Goal: Find contact information: Find contact information

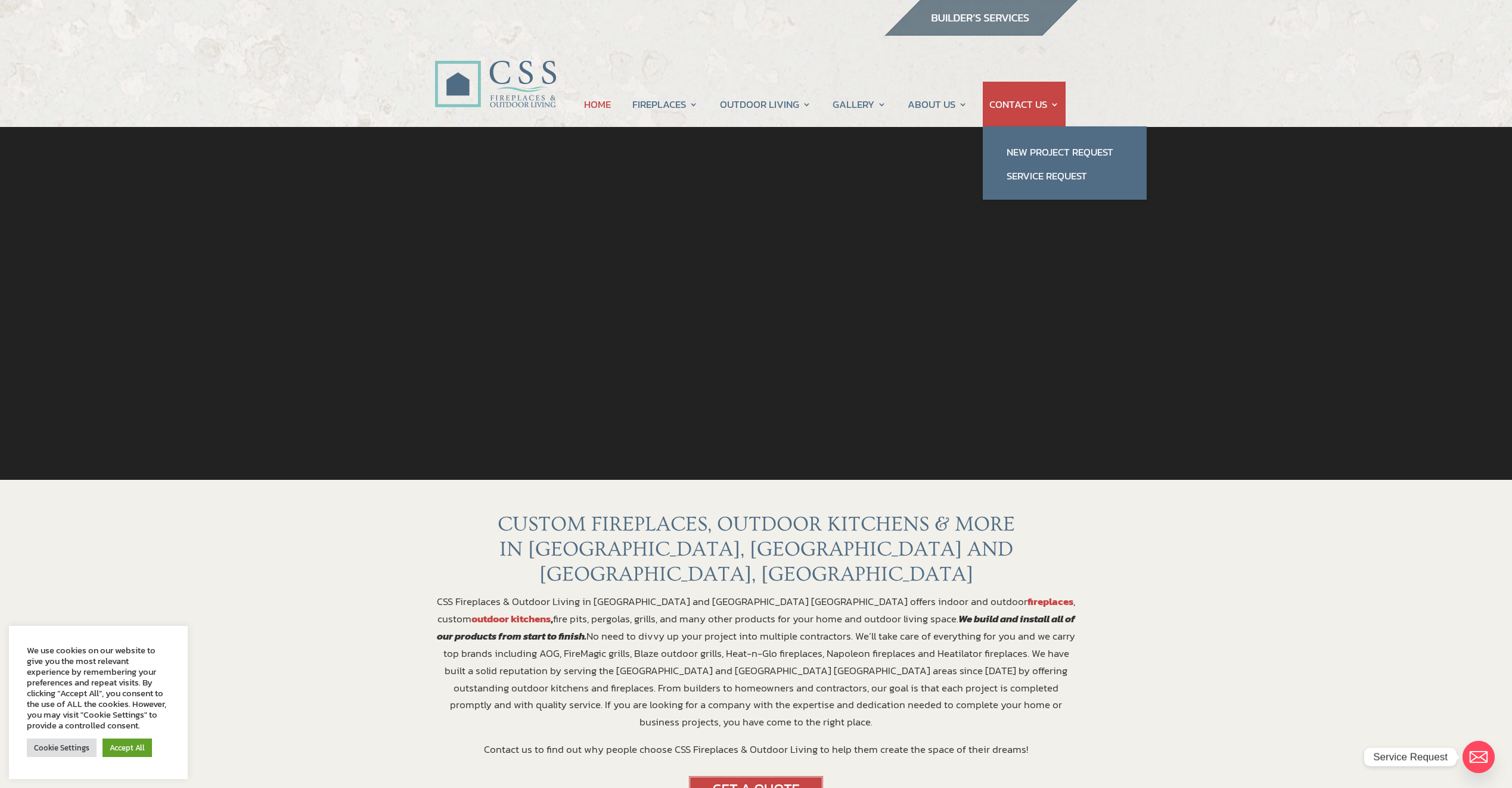
click at [1021, 106] on link "CONTACT US" at bounding box center [1024, 104] width 70 height 46
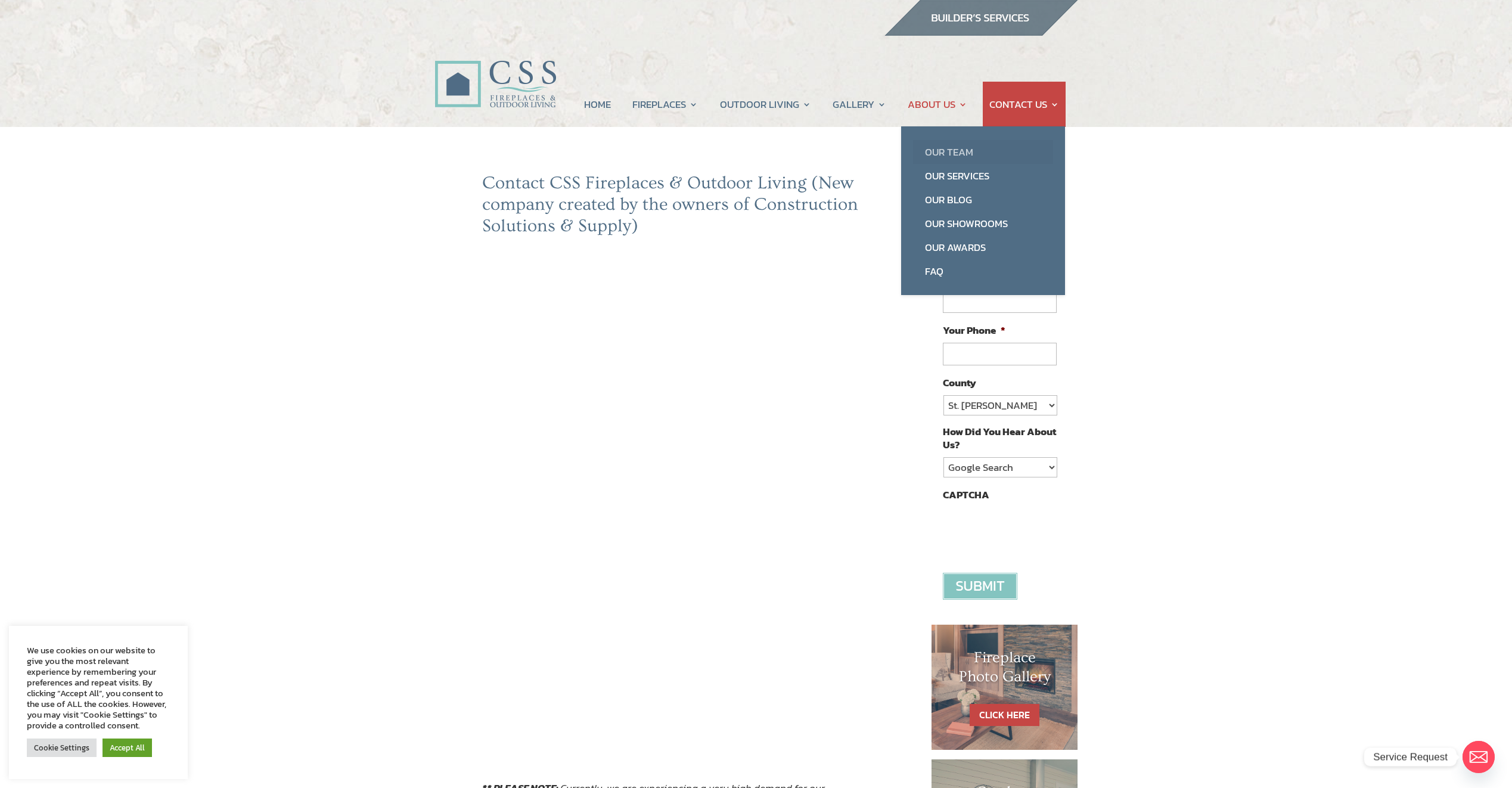
click at [954, 146] on link "Our Team" at bounding box center [983, 152] width 140 height 24
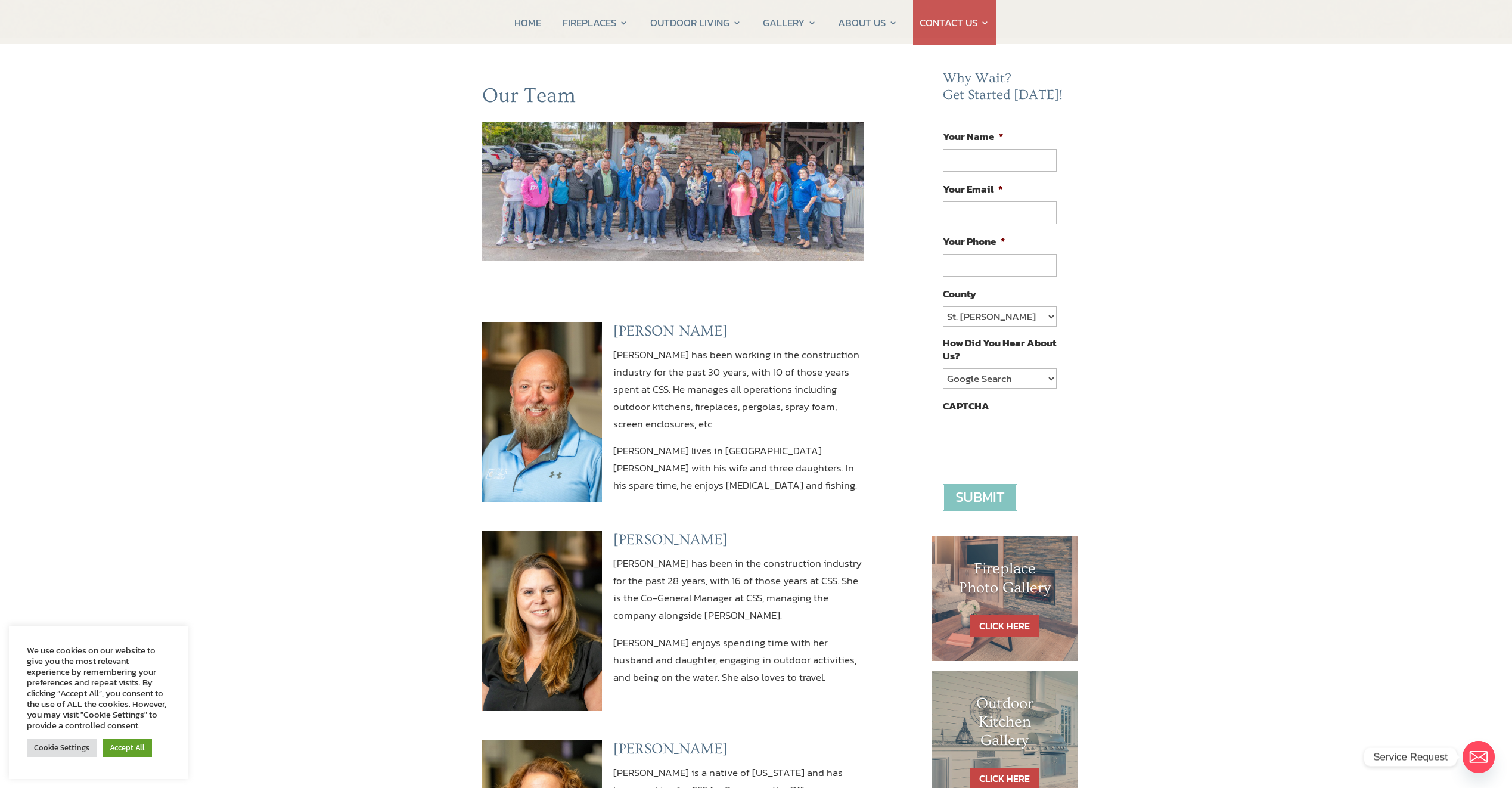
scroll to position [119, 0]
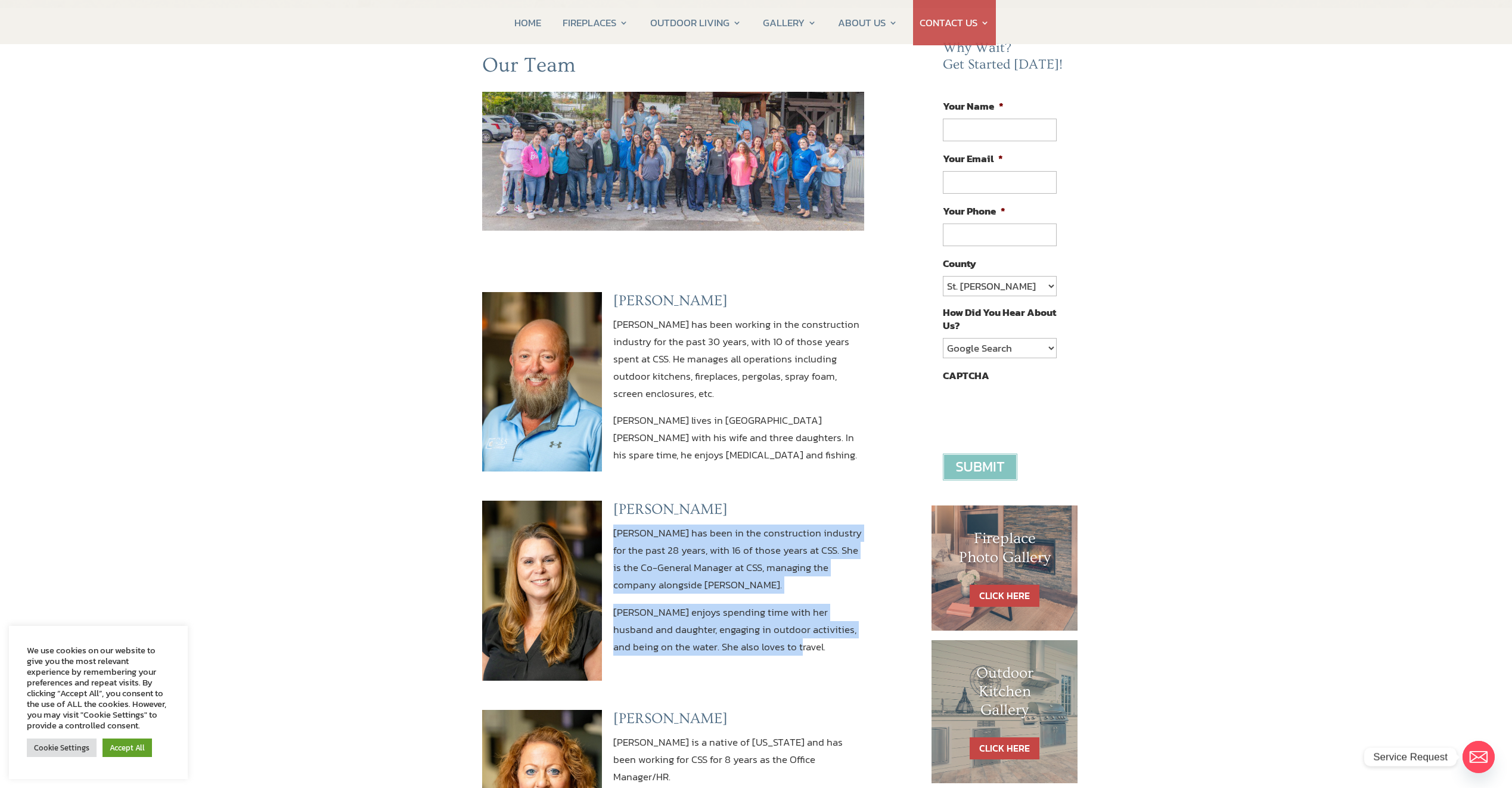
drag, startPoint x: 616, startPoint y: 531, endPoint x: 861, endPoint y: 646, distance: 270.6
click at [861, 646] on div "Heather Shires Heather Shires has been in the construction industry for the pas…" at bounding box center [739, 578] width 251 height 154
copy div "Heather Shires has been in the construction industry for the past 28 years, wit…"
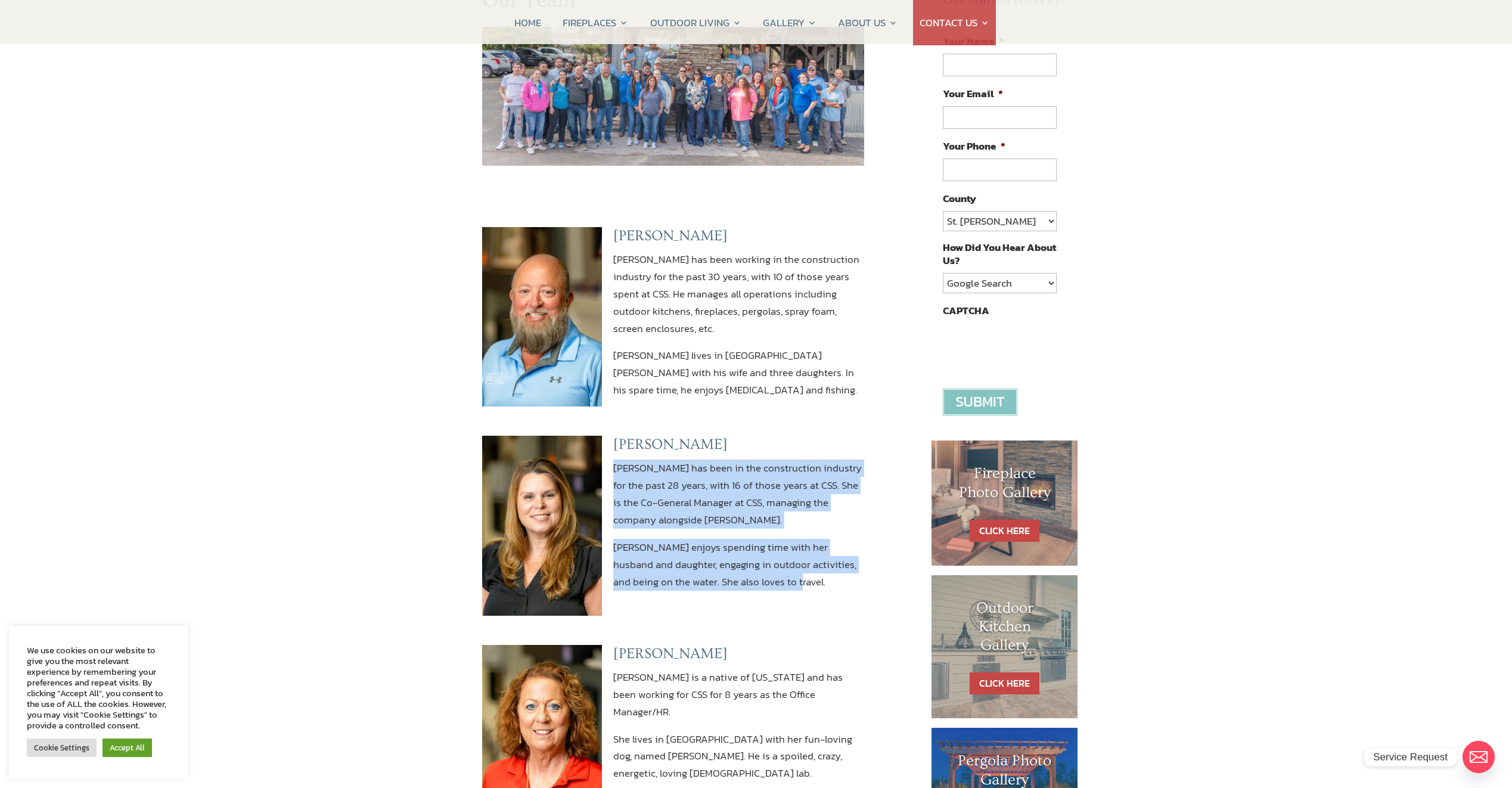
scroll to position [417, 0]
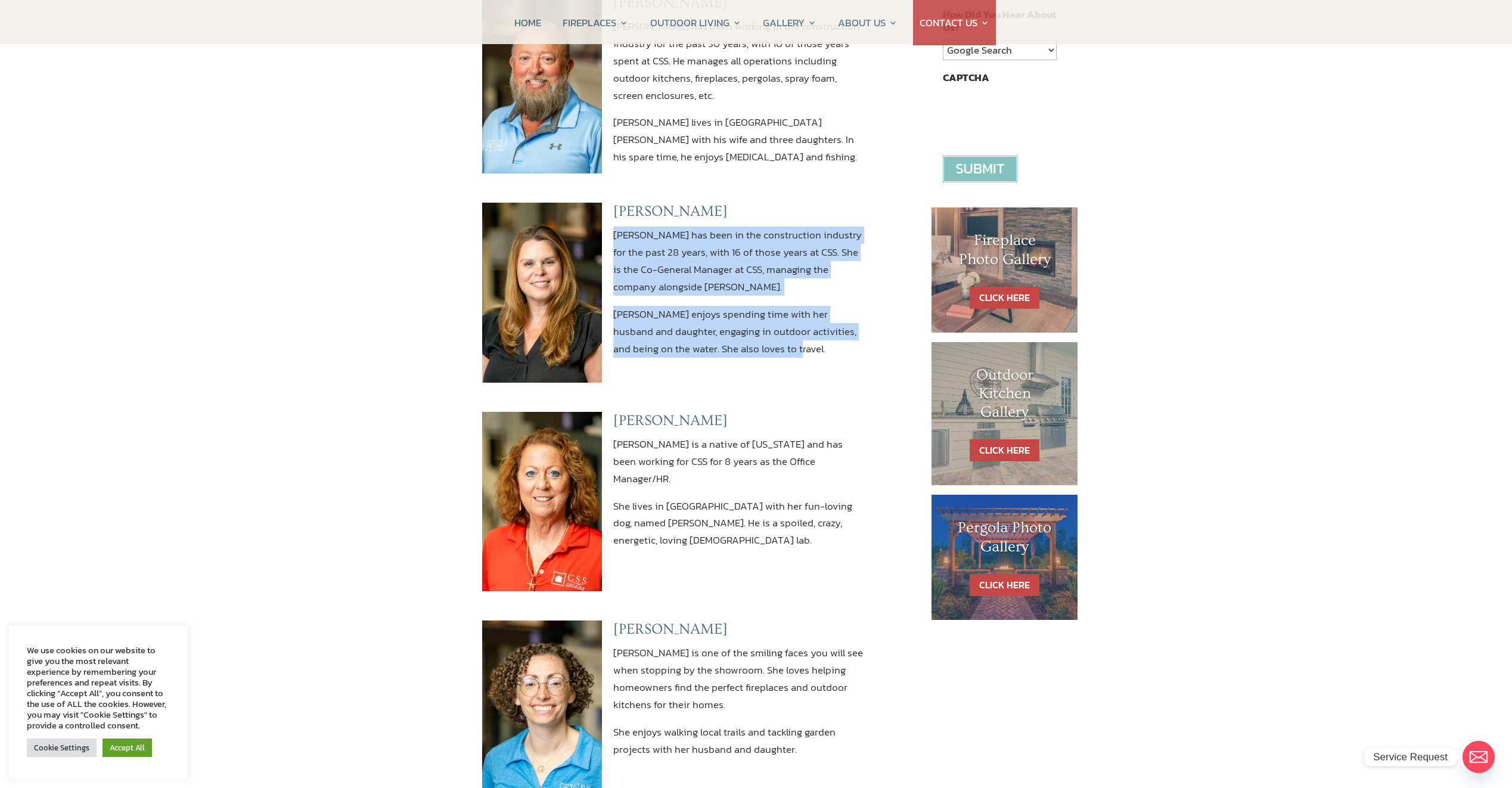
copy div "Heather Shires has been in the construction industry for the past 28 years, wit…"
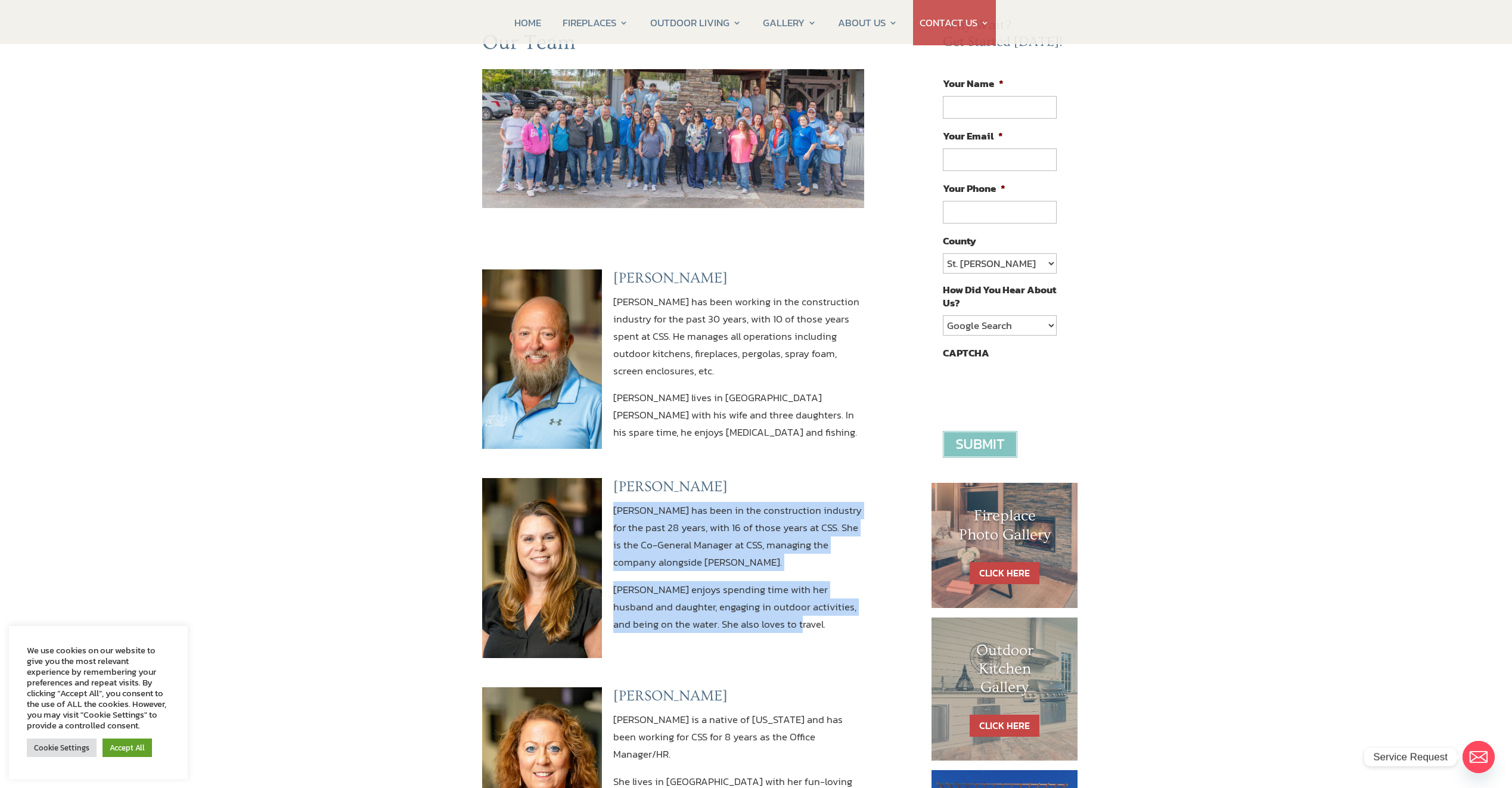
scroll to position [0, 0]
